Goal: Find specific page/section: Find specific page/section

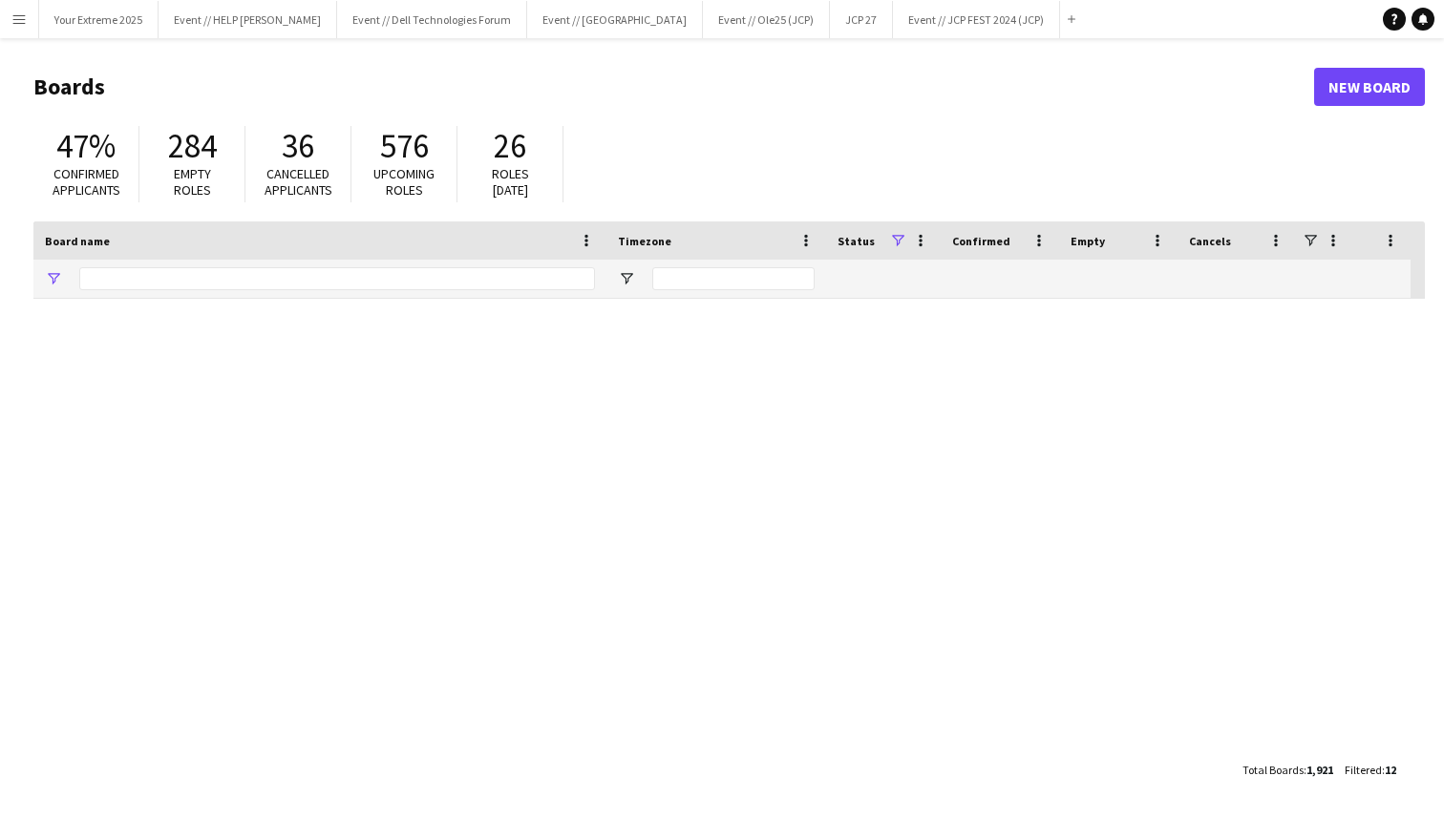
type input "***"
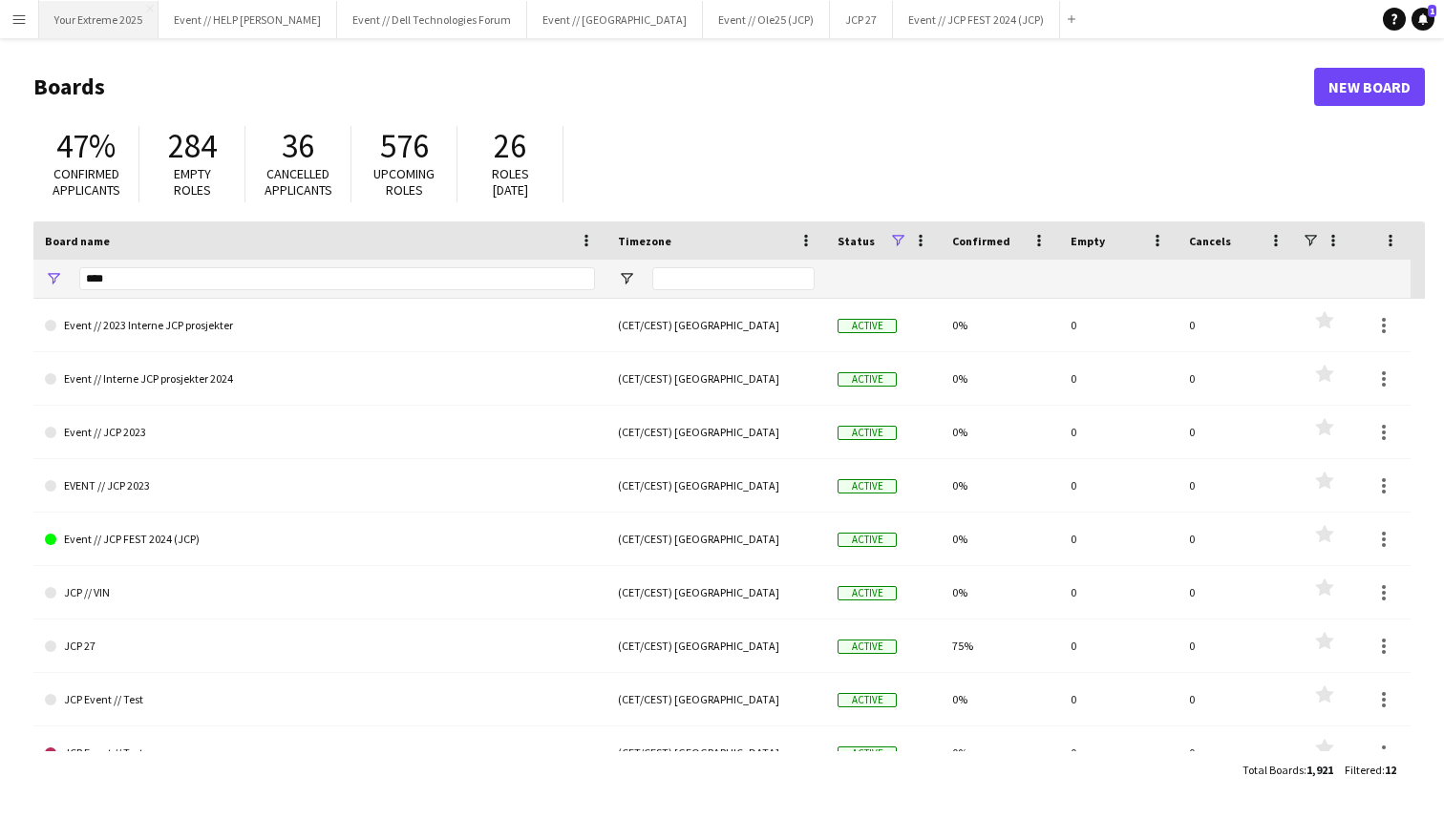
click at [98, 17] on button "Your Extreme 2025 Close" at bounding box center [98, 19] width 119 height 37
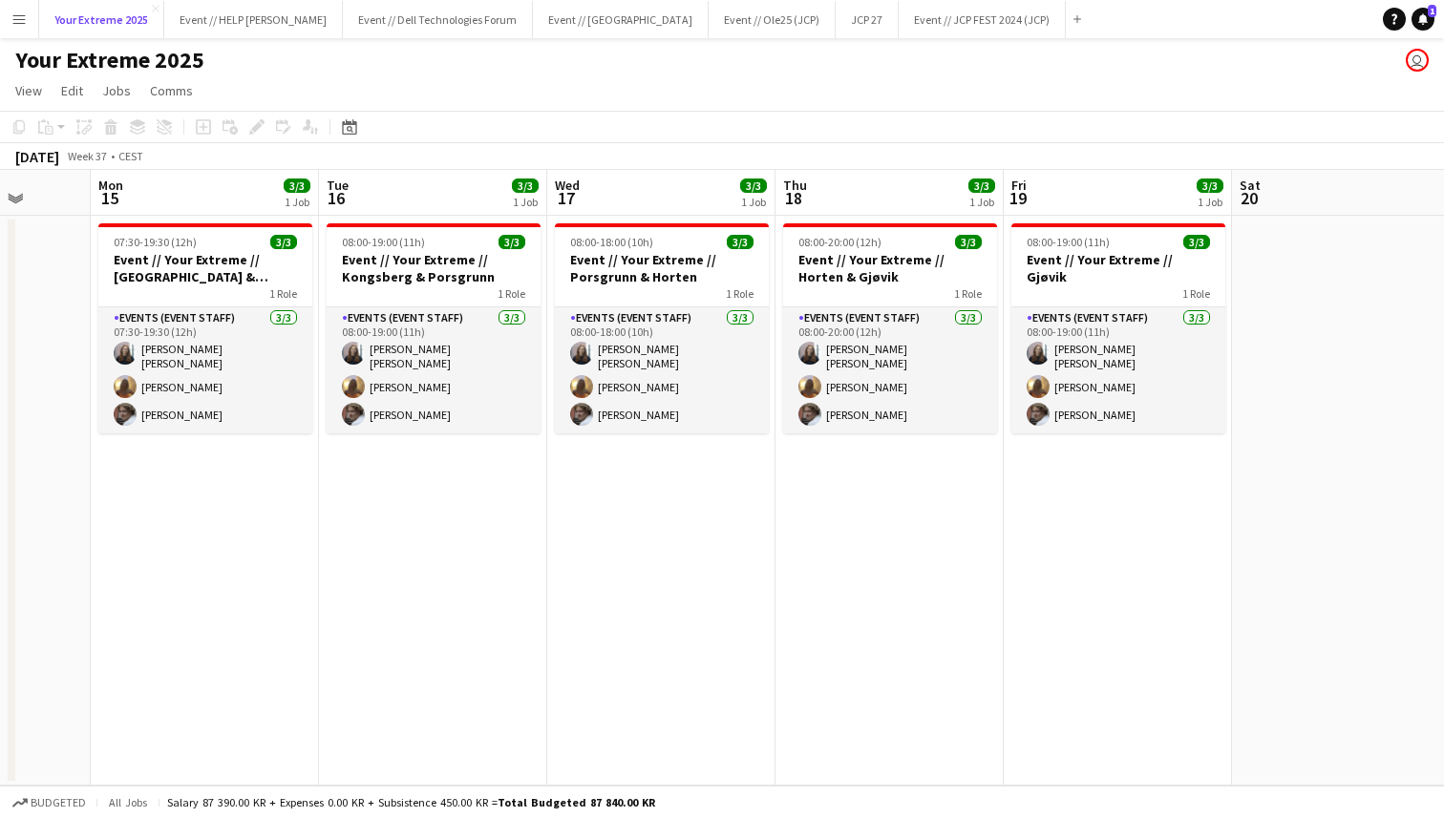
scroll to position [0, 606]
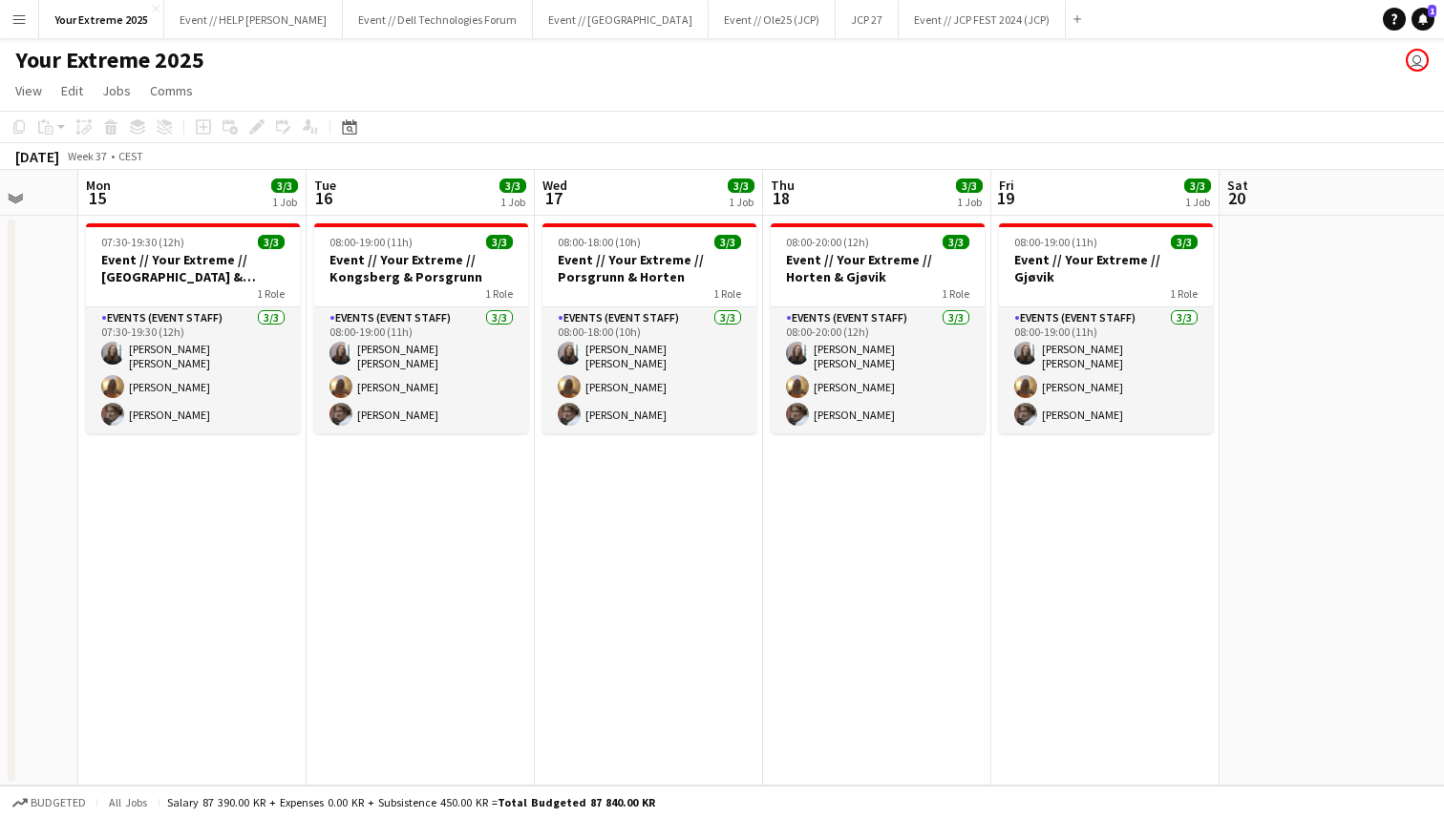
click at [475, 72] on div "Your Extreme 2025 user" at bounding box center [722, 56] width 1444 height 36
